Goal: Transaction & Acquisition: Book appointment/travel/reservation

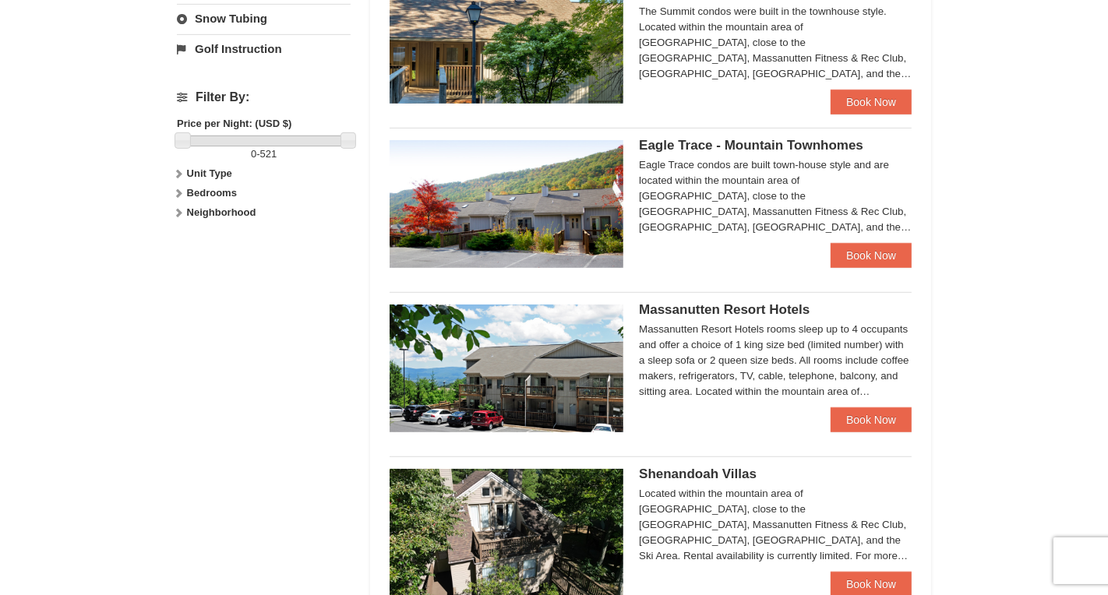
scroll to position [687, 0]
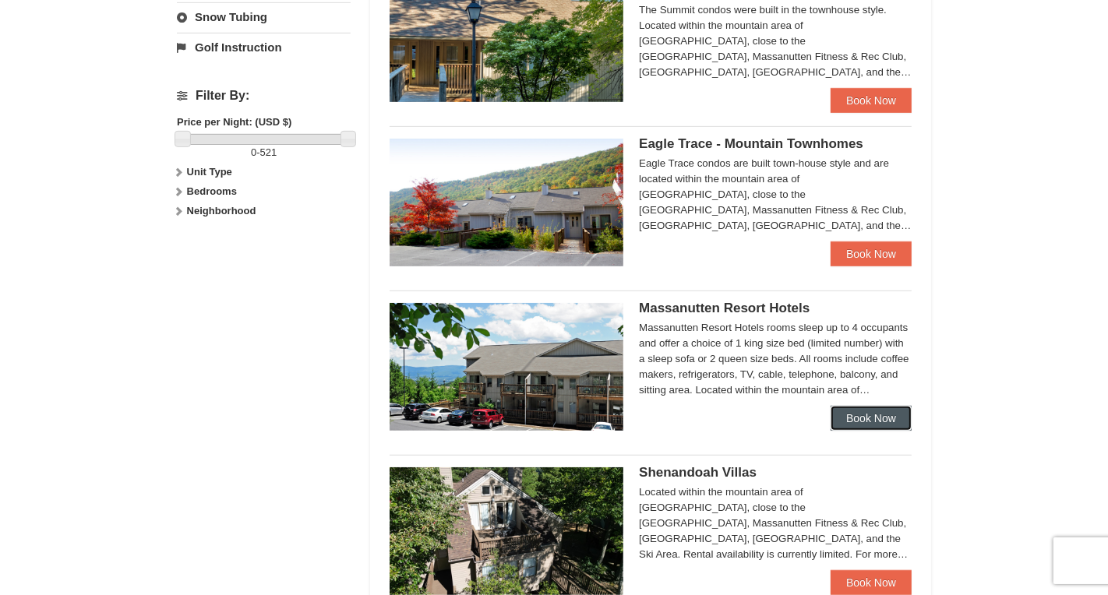
click at [869, 417] on link "Book Now" at bounding box center [870, 418] width 81 height 25
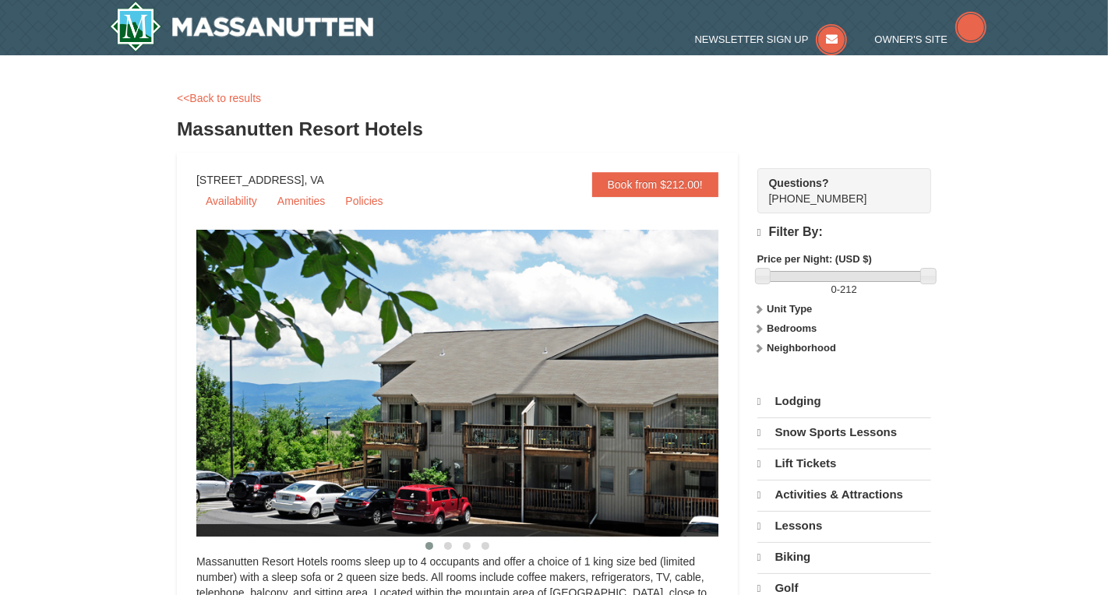
select select "10"
